Goal: Task Accomplishment & Management: Manage account settings

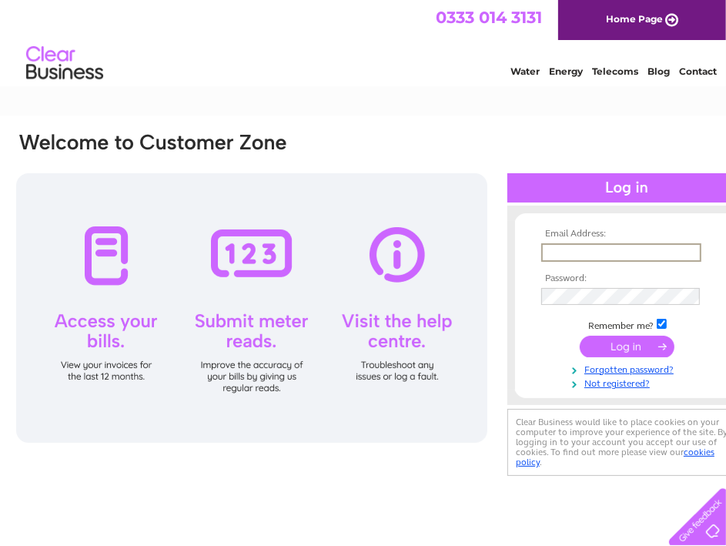
click at [635, 246] on input "text" at bounding box center [621, 252] width 160 height 18
type input "[EMAIL_ADDRESS][DOMAIN_NAME]"
click at [580, 335] on input "submit" at bounding box center [627, 346] width 95 height 22
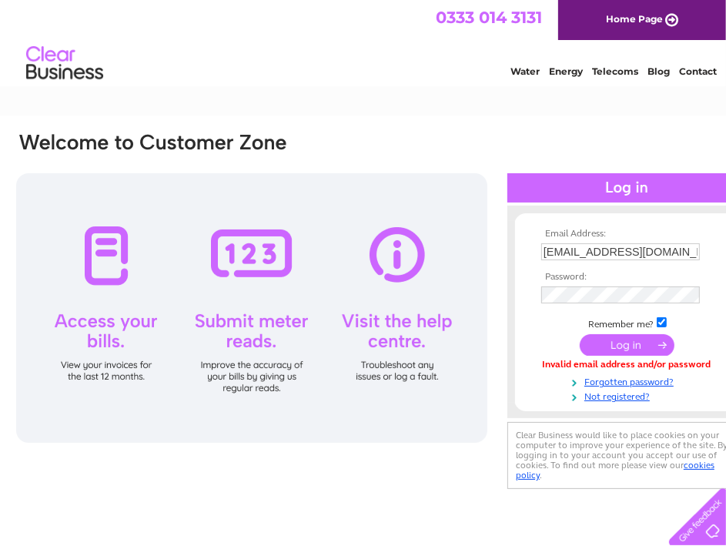
click at [269, 474] on div "Email Address: info@eileaniarmain.co.uk Password:" at bounding box center [381, 312] width 733 height 362
click at [632, 343] on input "submit" at bounding box center [627, 345] width 95 height 22
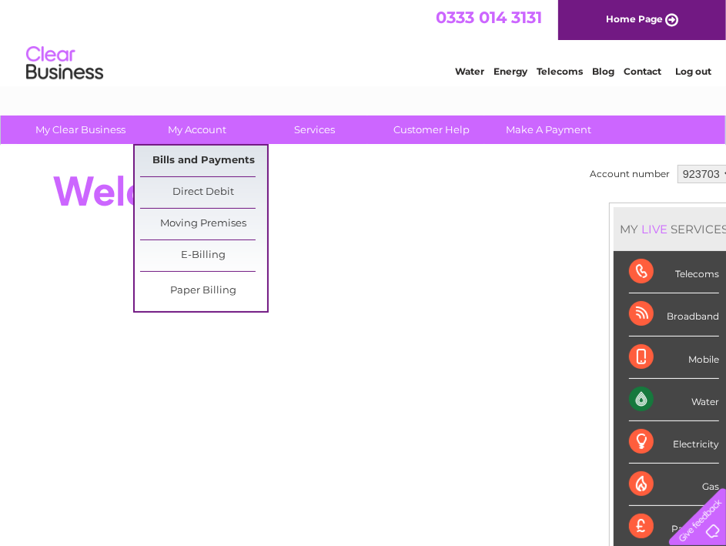
click at [194, 159] on link "Bills and Payments" at bounding box center [203, 161] width 127 height 31
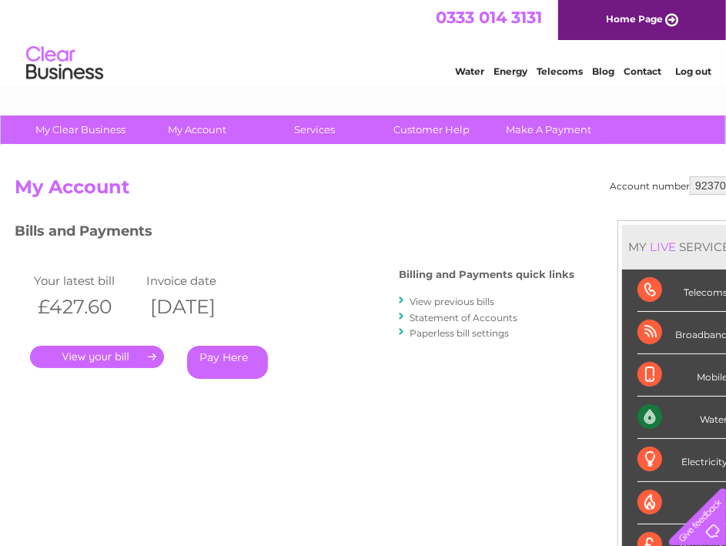
click at [92, 357] on link "." at bounding box center [97, 357] width 134 height 22
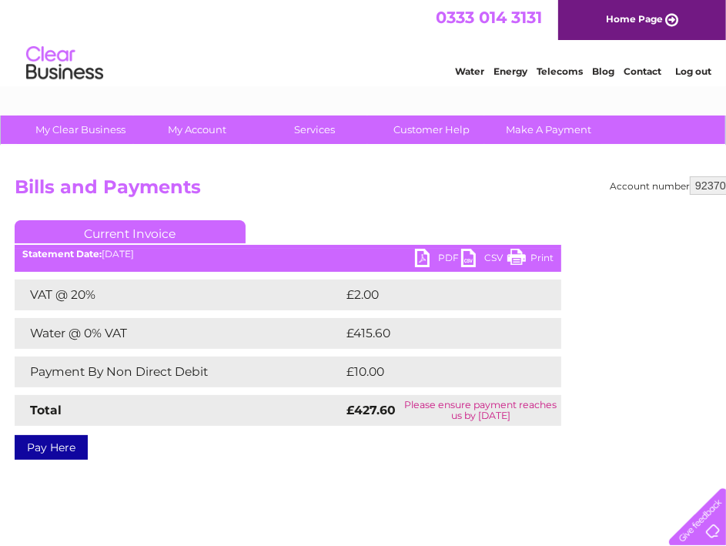
click at [423, 254] on link "PDF" at bounding box center [438, 260] width 46 height 22
